Goal: Find specific page/section

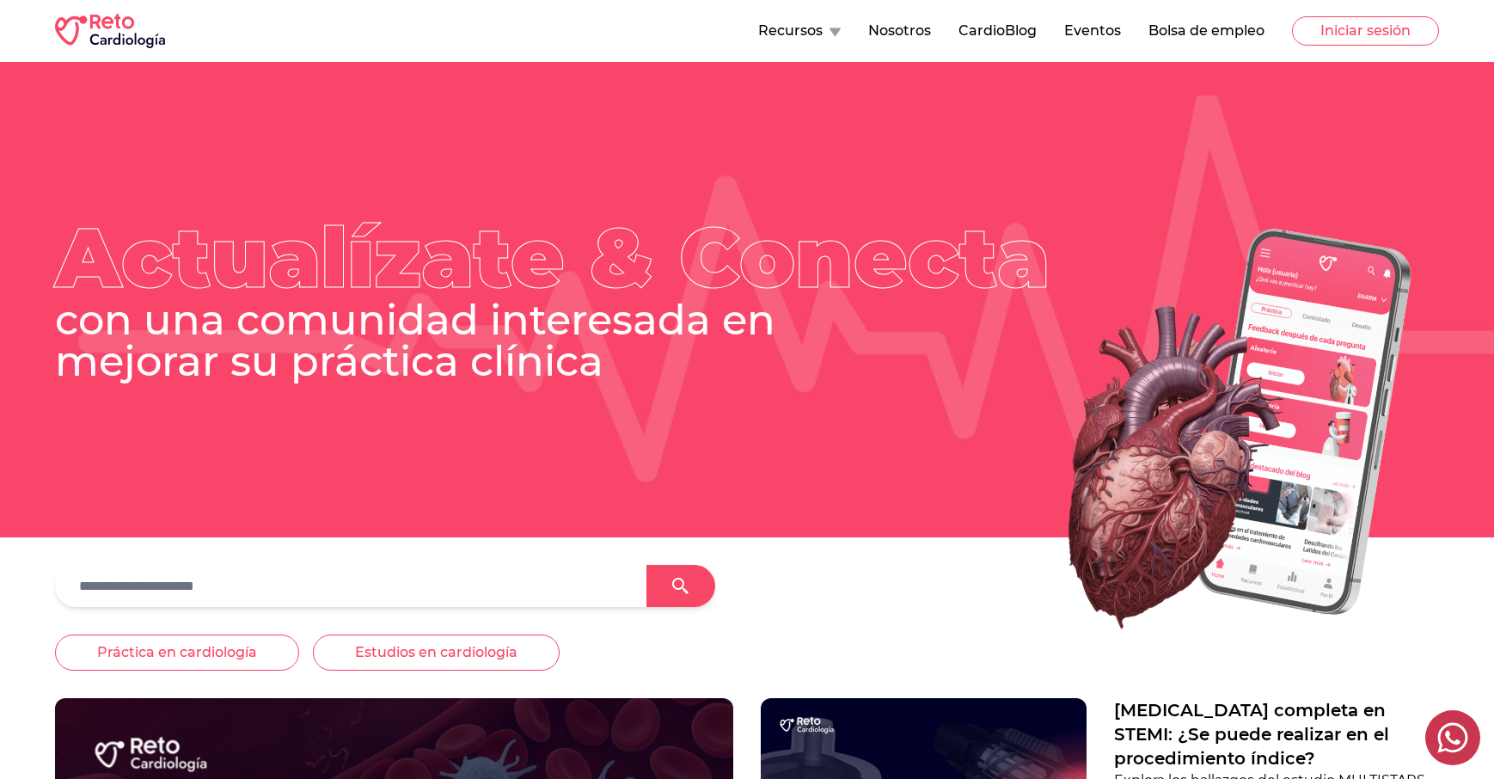
click at [813, 30] on button "Recursos" at bounding box center [799, 31] width 83 height 21
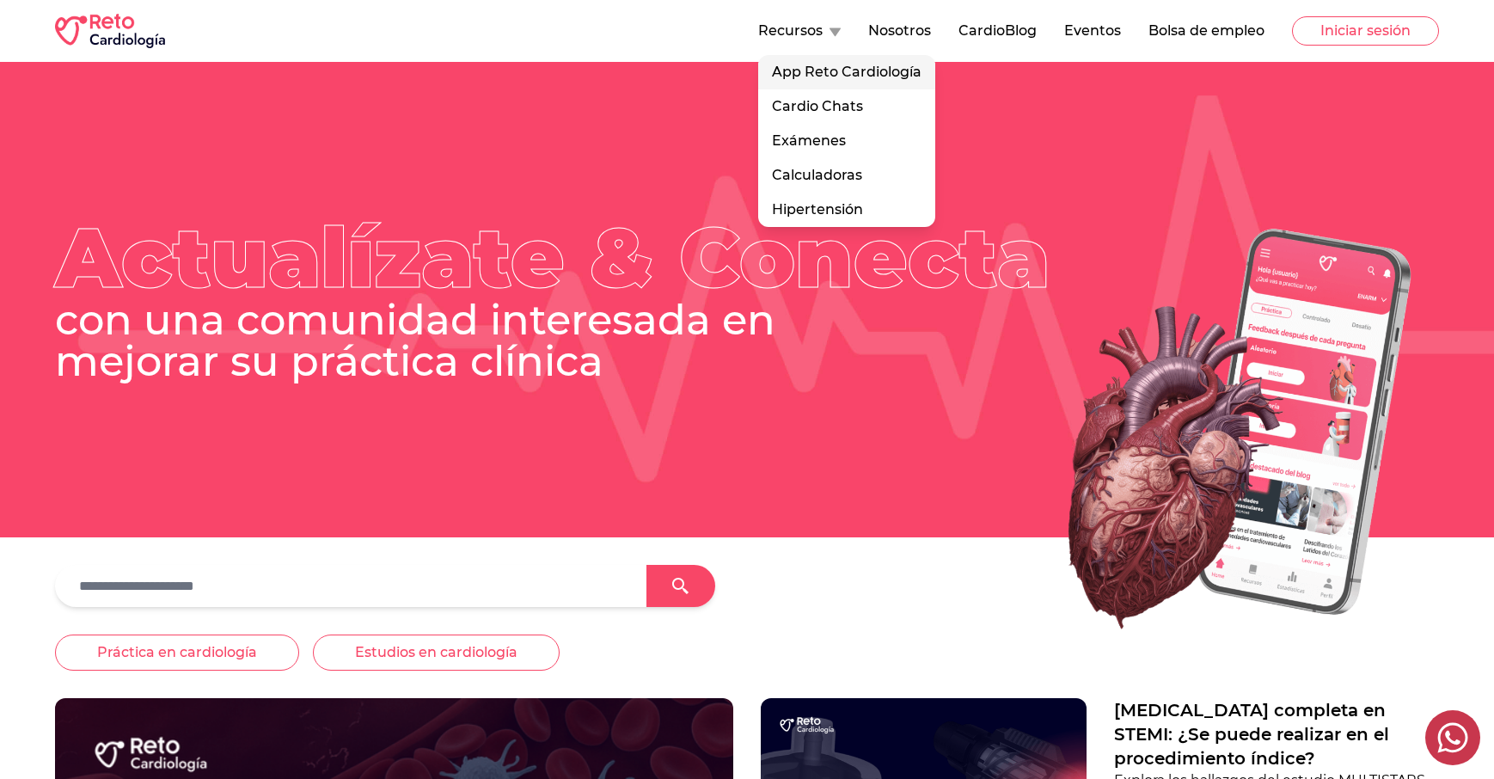
click at [850, 72] on link "App Reto Cardiología" at bounding box center [846, 72] width 177 height 34
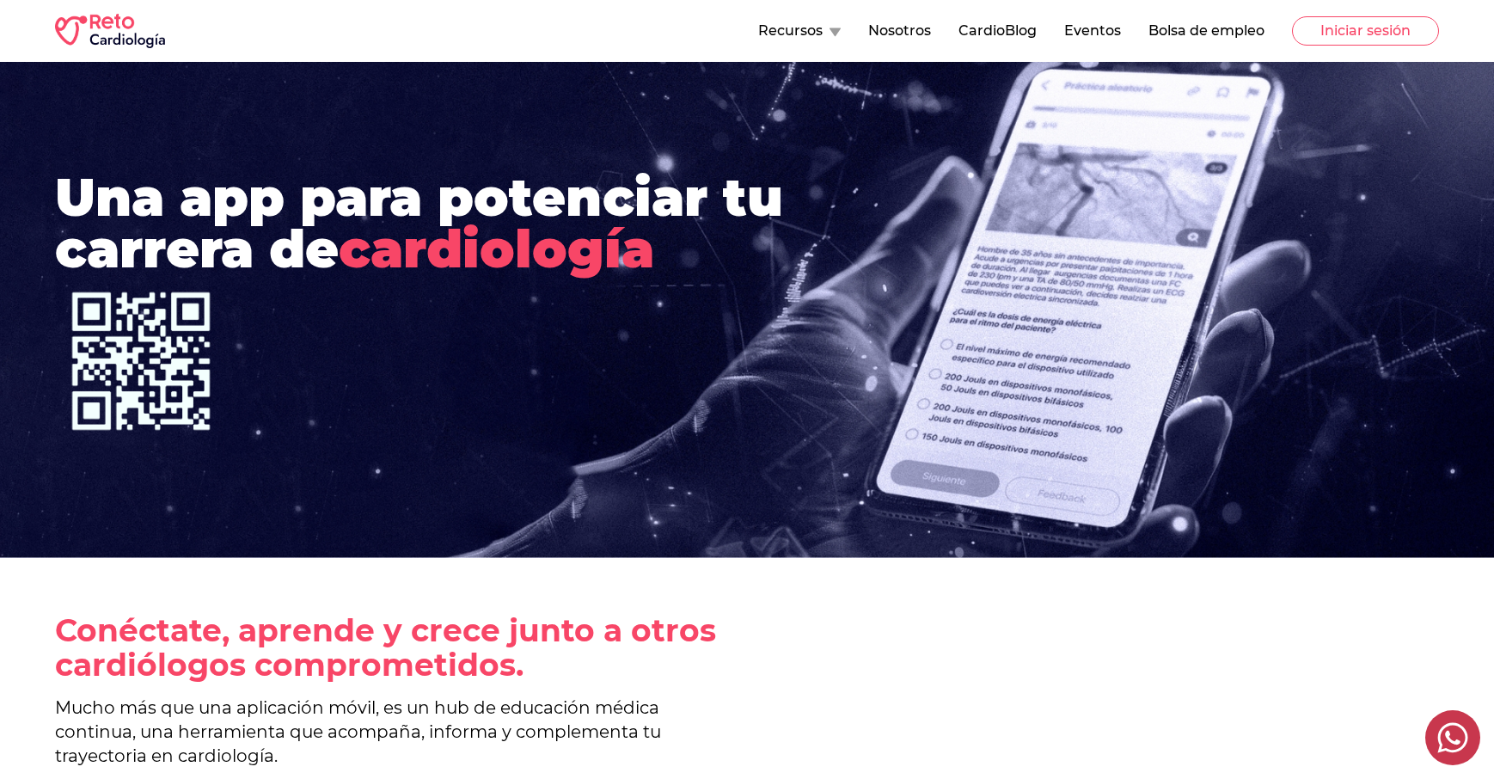
click at [829, 32] on button "Recursos" at bounding box center [799, 31] width 83 height 21
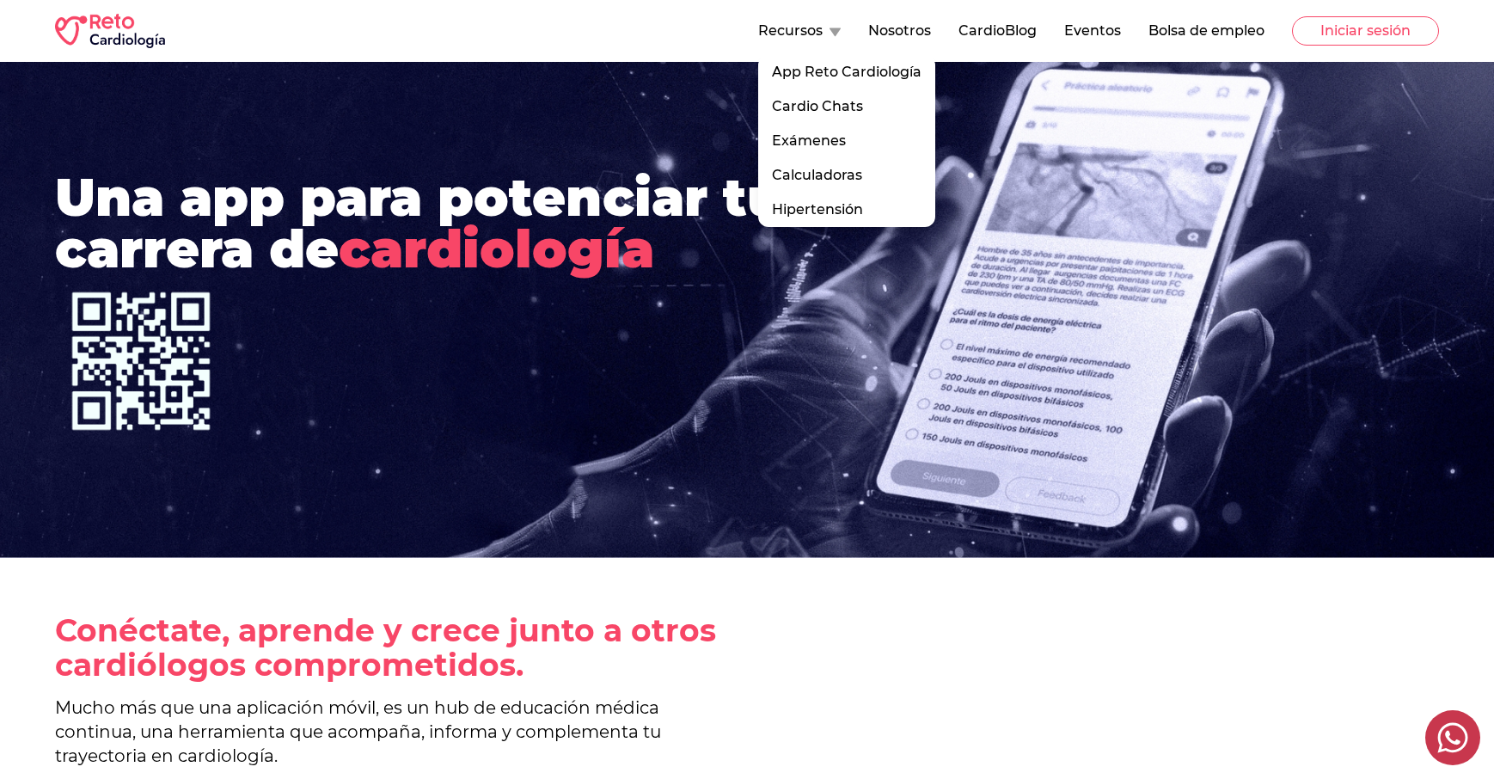
click at [472, 282] on div at bounding box center [747, 361] width 1384 height 172
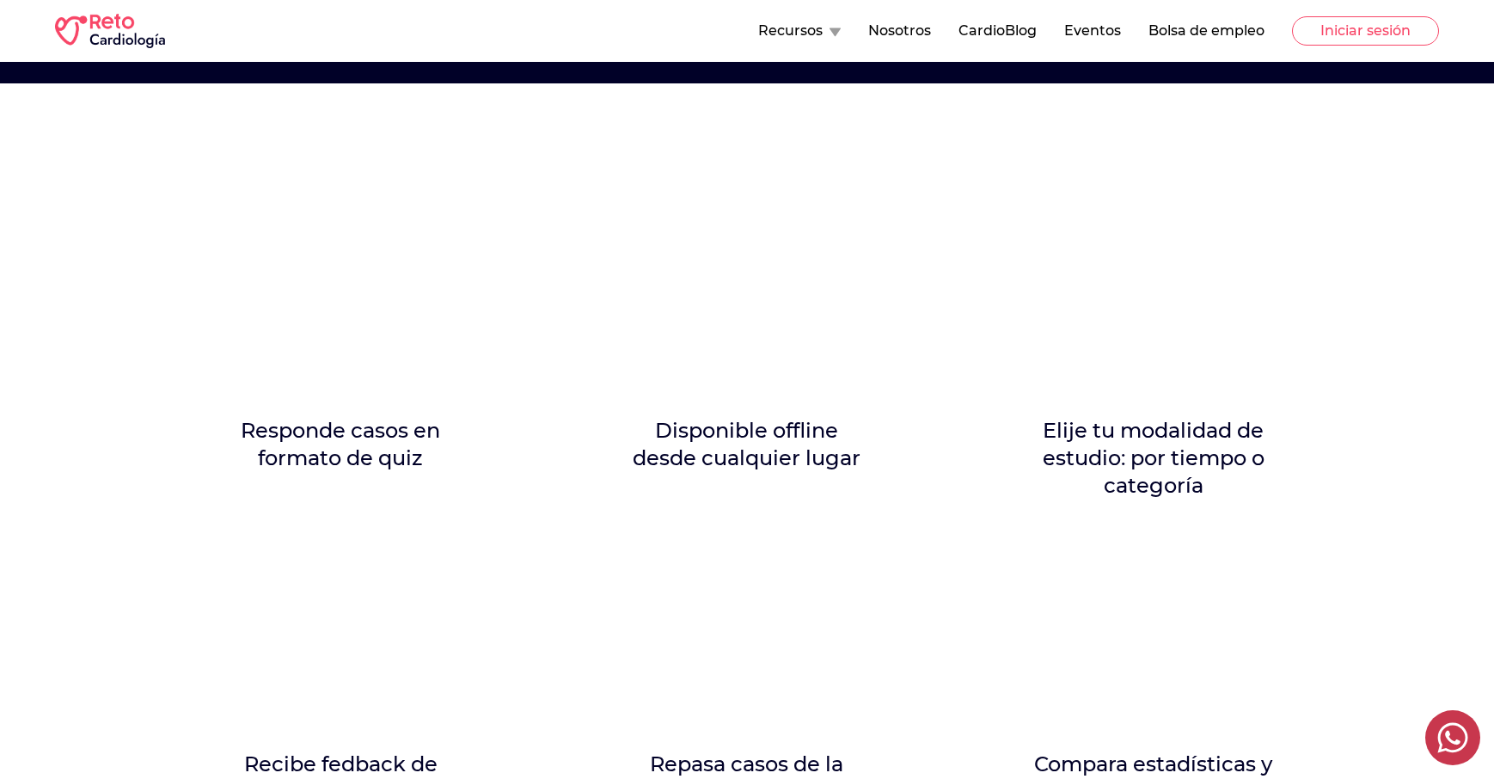
scroll to position [955, 0]
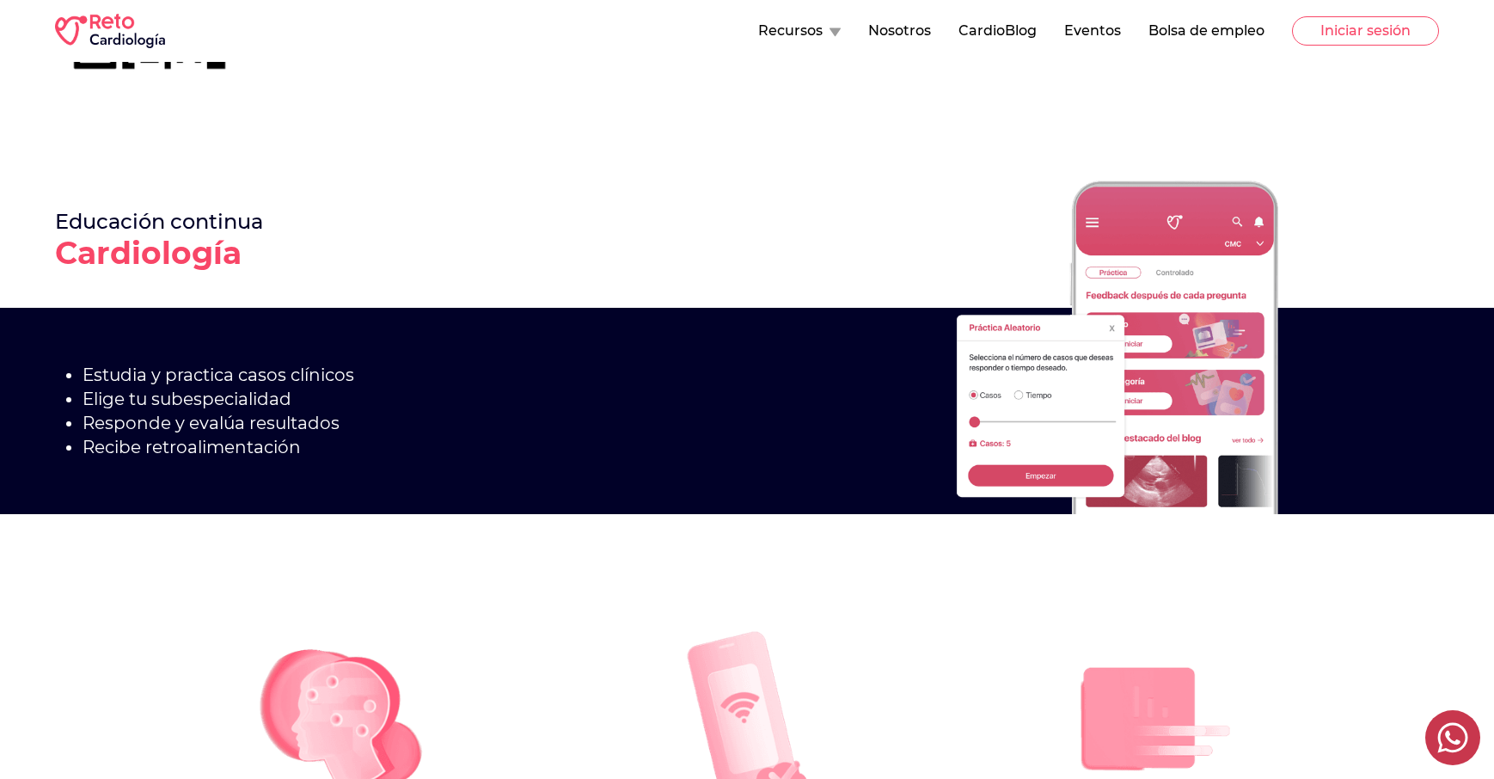
click at [827, 31] on button "Recursos" at bounding box center [799, 31] width 83 height 21
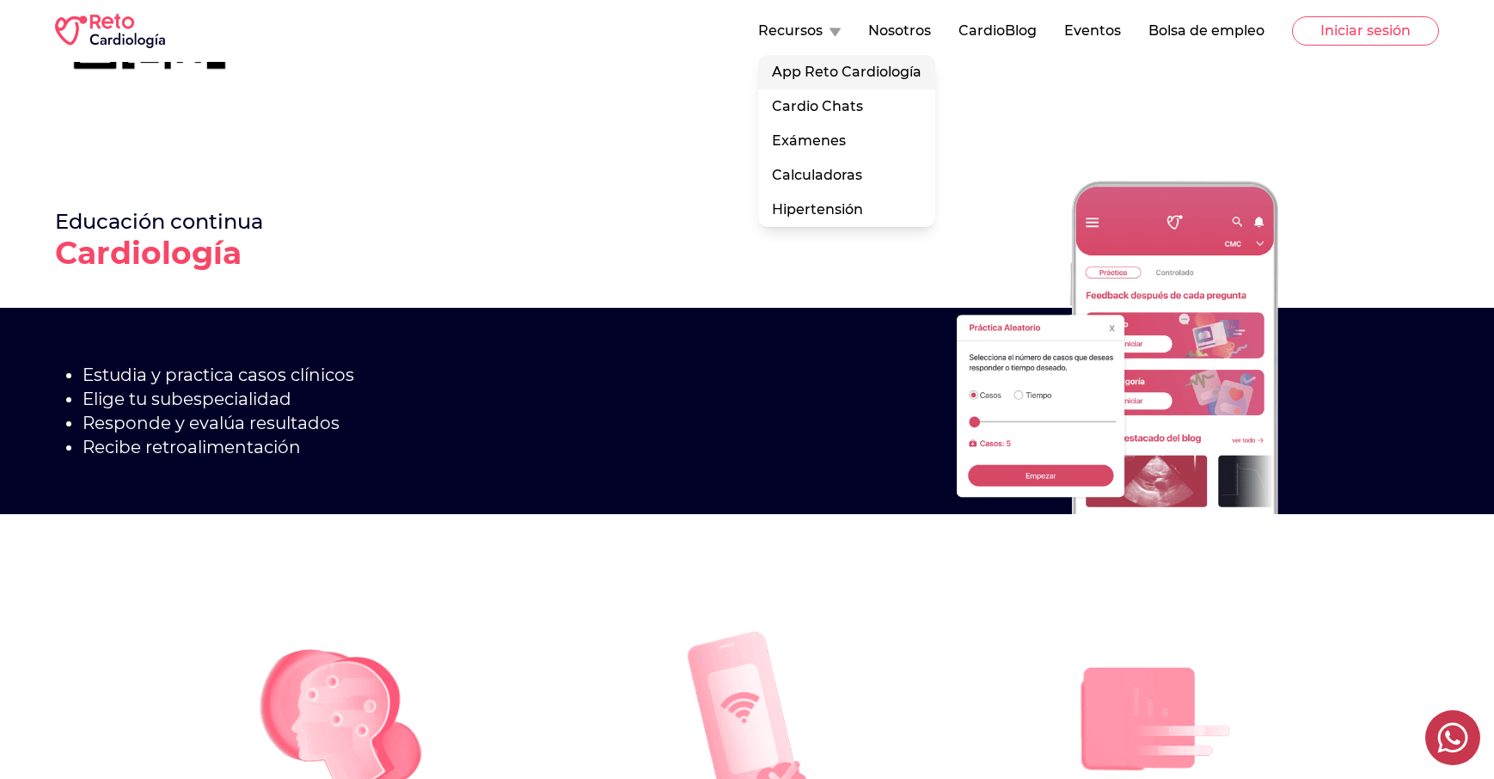
click at [821, 81] on link "App Reto Cardiología" at bounding box center [846, 72] width 177 height 34
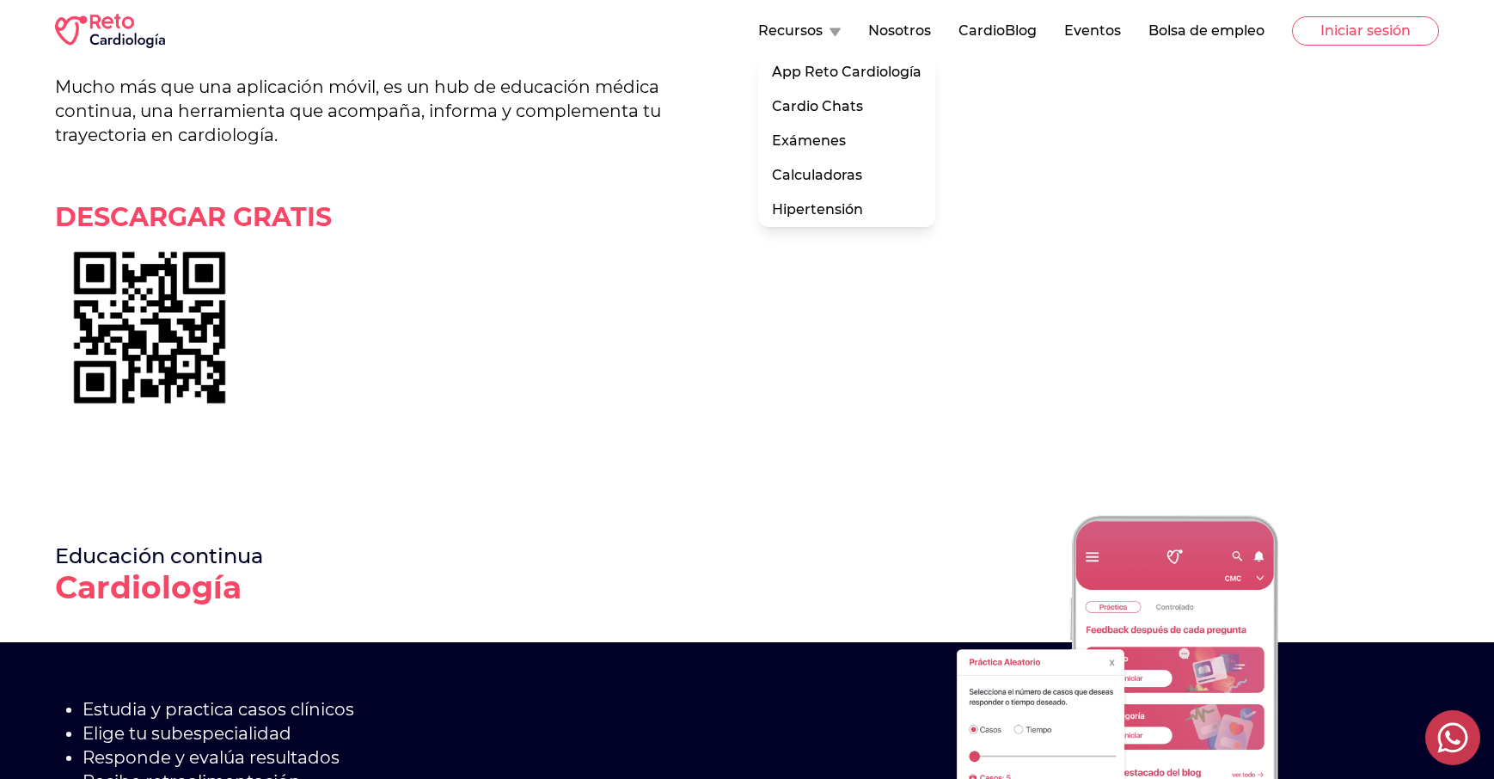
scroll to position [0, 0]
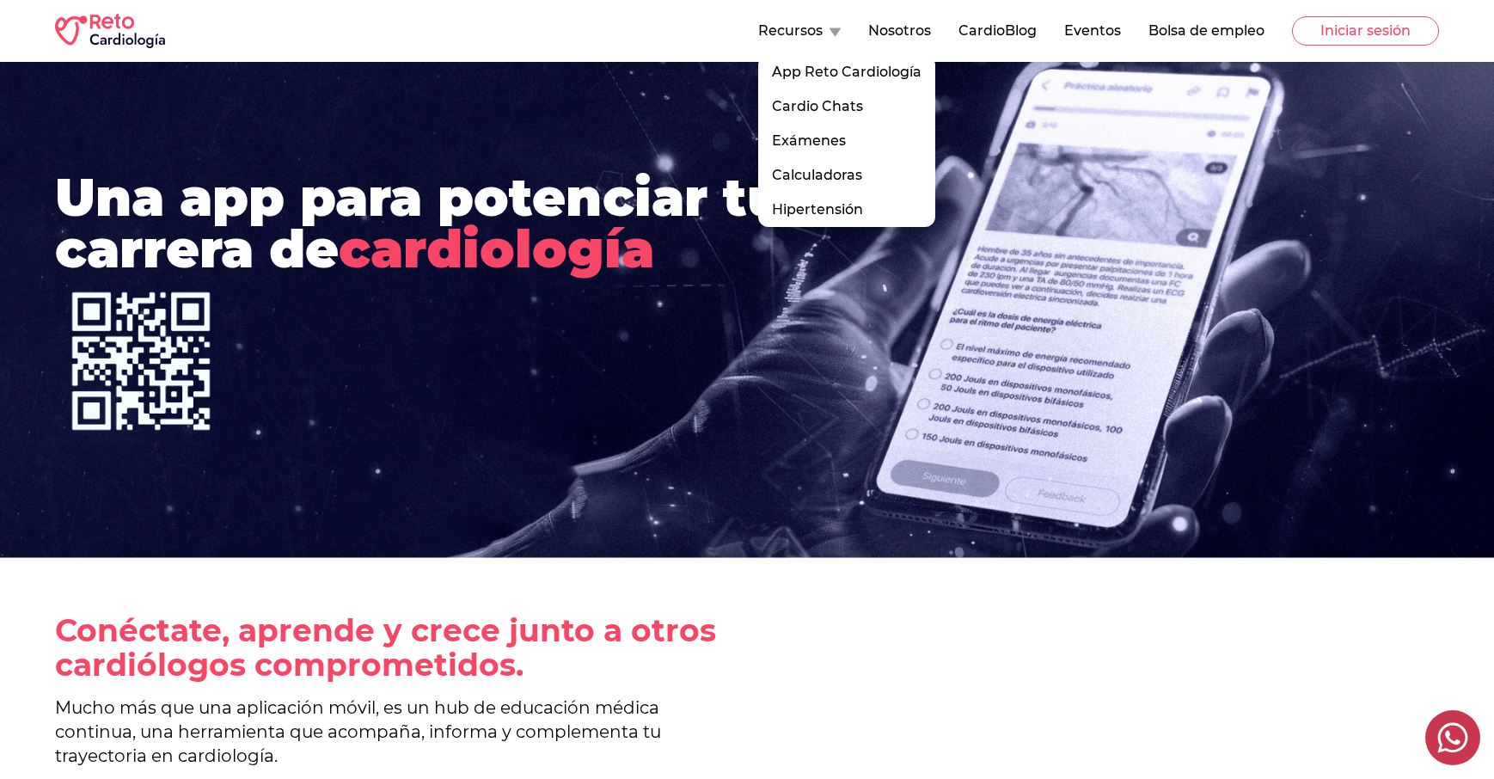
click at [832, 31] on icon at bounding box center [835, 32] width 11 height 9
click at [96, 40] on img at bounding box center [110, 31] width 110 height 34
